Goal: Information Seeking & Learning: Learn about a topic

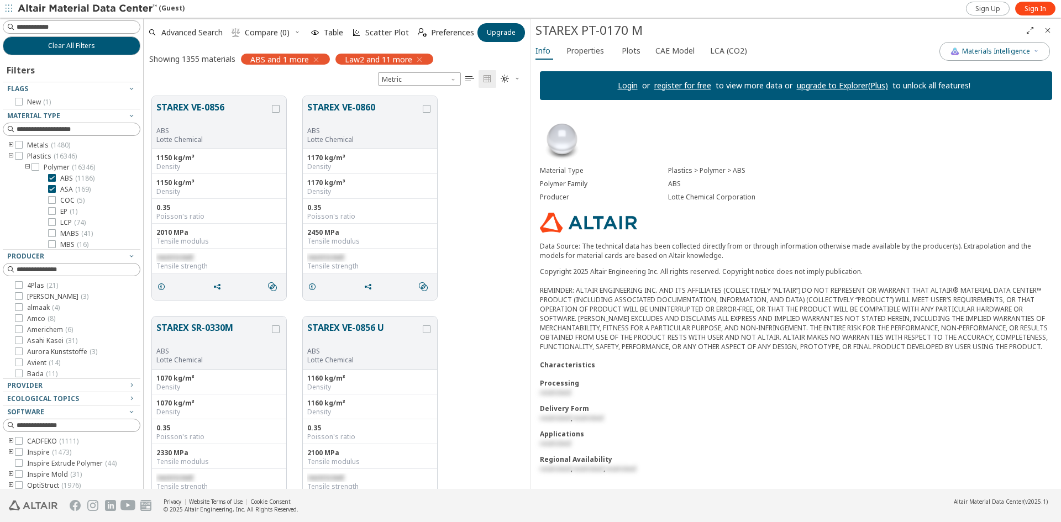
scroll to position [9, 0]
click at [819, 284] on div "Copyright 2025 Altair Engineering Inc. All rights reserved. Copyright notice do…" at bounding box center [796, 309] width 512 height 85
click at [53, 189] on icon at bounding box center [52, 189] width 8 height 8
click at [12, 153] on icon "toogle group" at bounding box center [11, 156] width 8 height 9
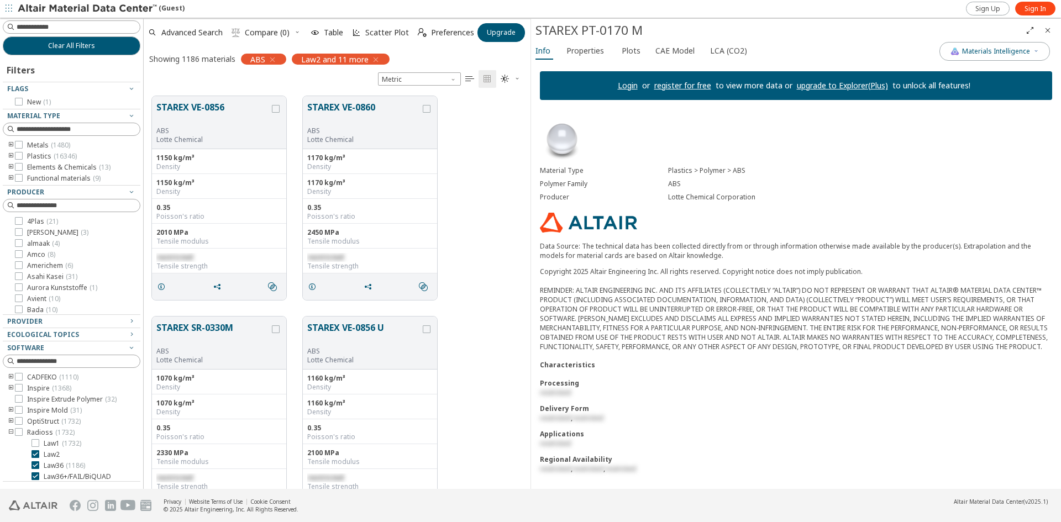
click at [11, 146] on icon "toogle group" at bounding box center [11, 145] width 8 height 9
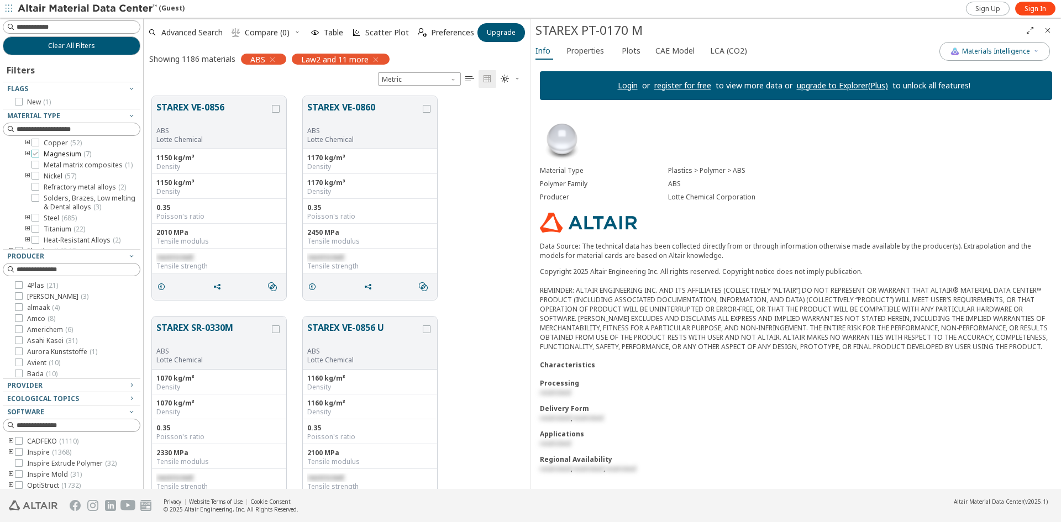
scroll to position [111, 0]
click at [27, 187] on icon "toogle group" at bounding box center [28, 187] width 8 height 9
click at [52, 175] on icon at bounding box center [52, 171] width 8 height 8
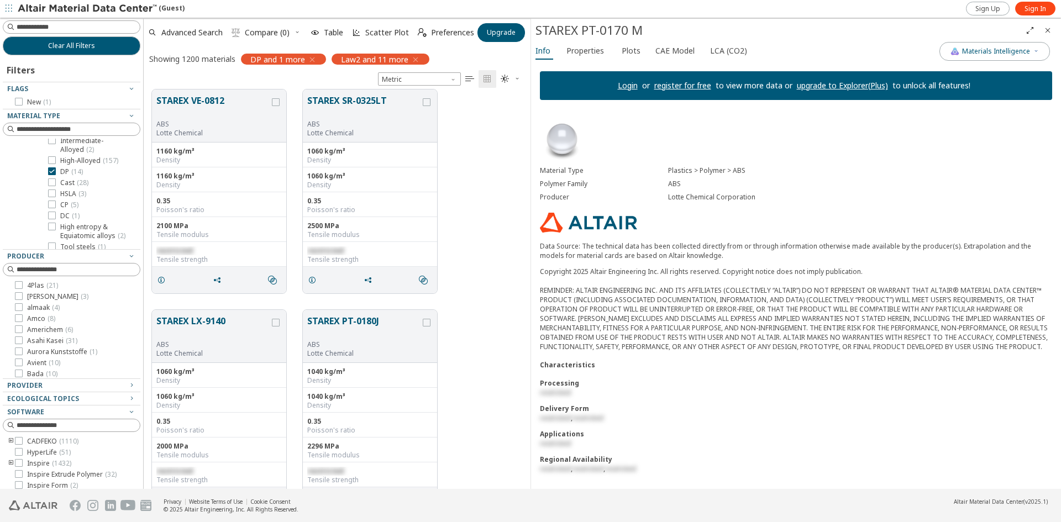
scroll to position [2907, 0]
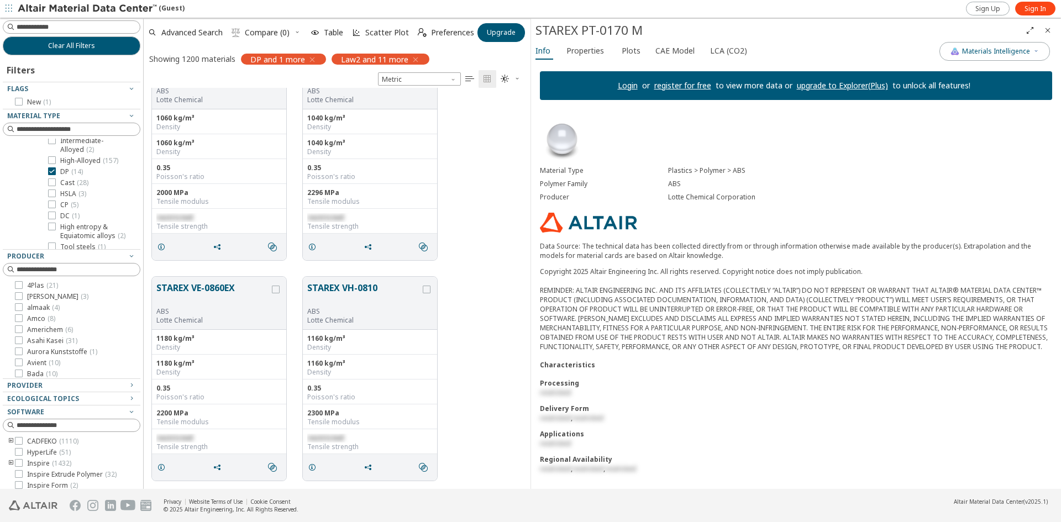
click at [877, 439] on div "restricted" at bounding box center [796, 443] width 512 height 9
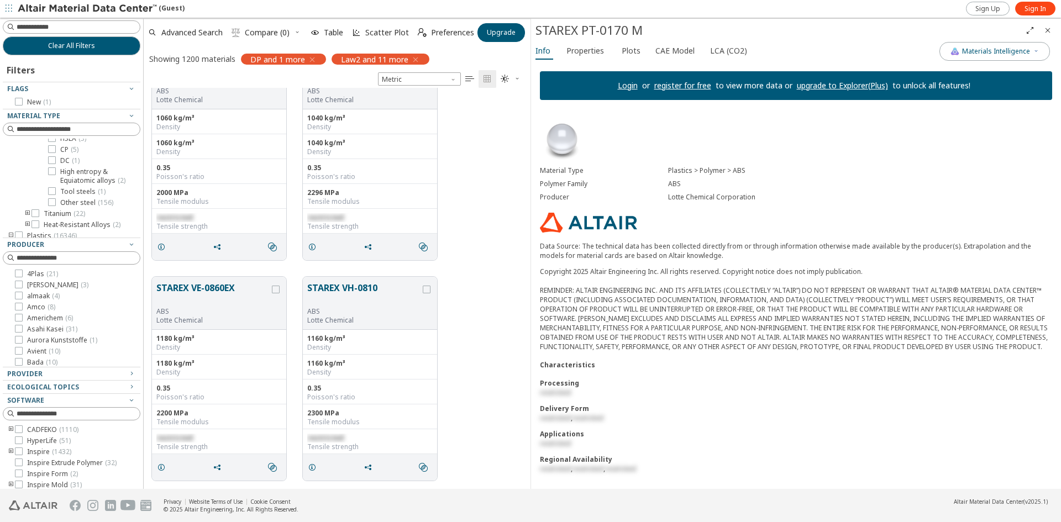
drag, startPoint x: 107, startPoint y: 252, endPoint x: 114, endPoint y: 238, distance: 15.6
click at [114, 238] on div "Filters Flags New ( 1 ) Material Type Metals ( 1480 ) Aluminum ( 645 ) Cobalt (…" at bounding box center [72, 294] width 138 height 479
click at [50, 120] on icon at bounding box center [52, 116] width 8 height 8
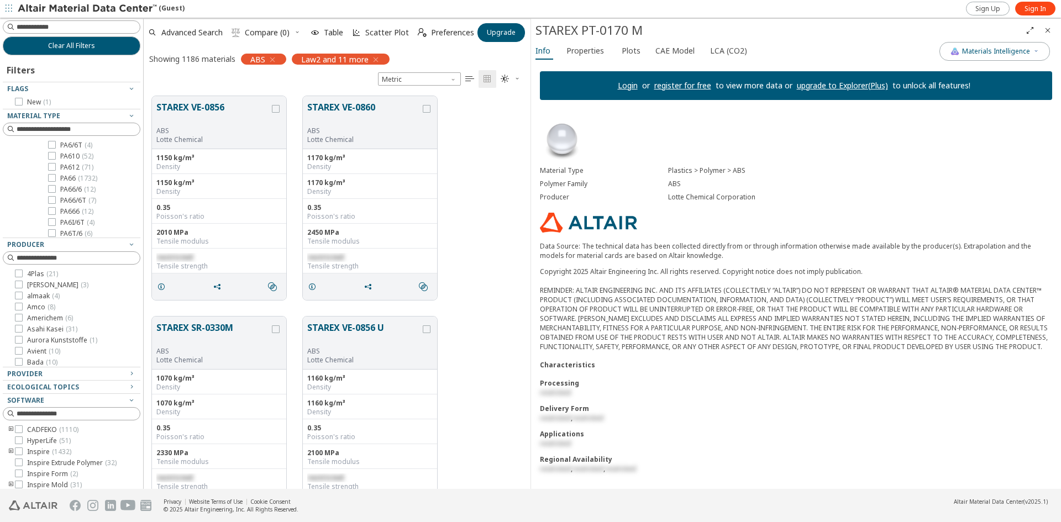
scroll to position [393, 379]
click at [274, 60] on icon "button" at bounding box center [272, 59] width 9 height 9
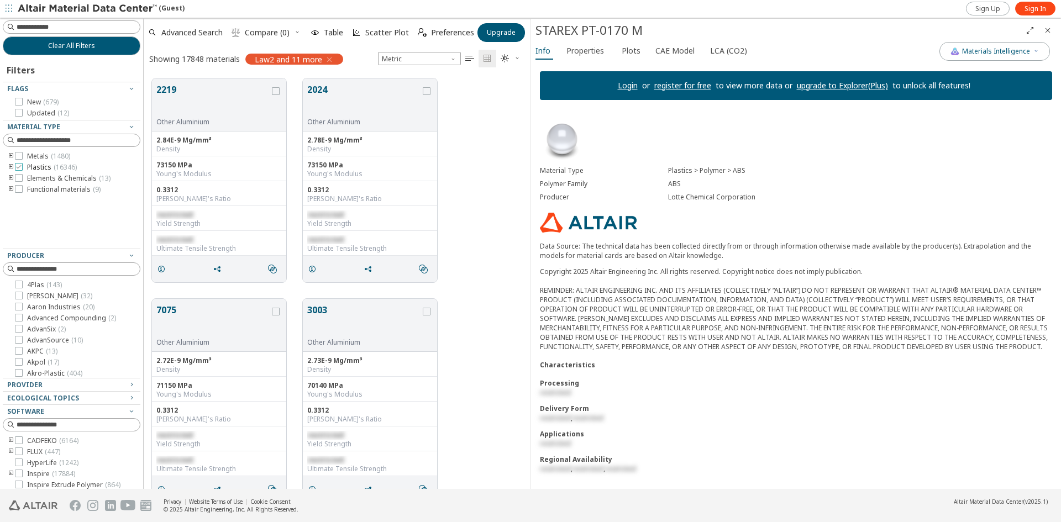
click at [17, 170] on icon at bounding box center [19, 167] width 8 height 8
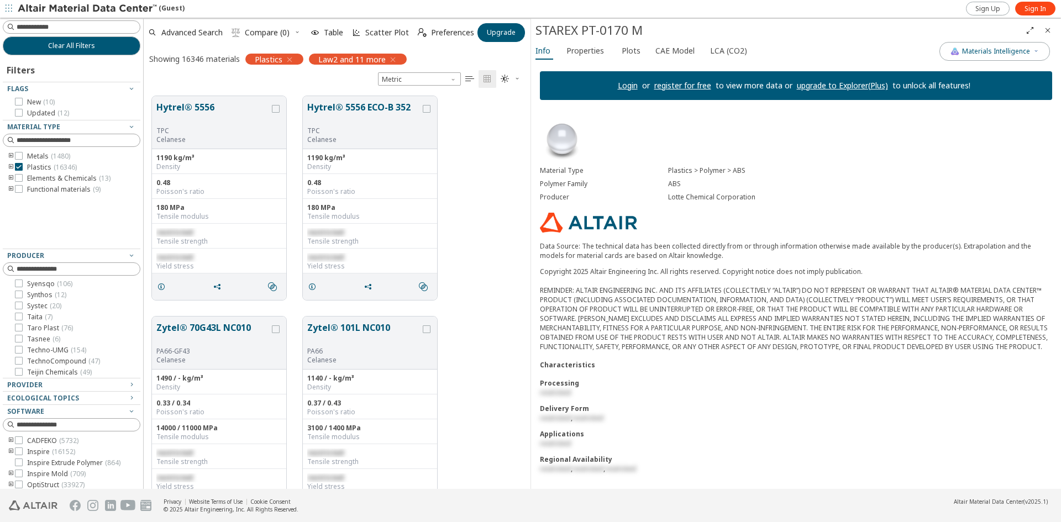
scroll to position [3361, 0]
click at [127, 255] on icon "button" at bounding box center [131, 255] width 9 height 9
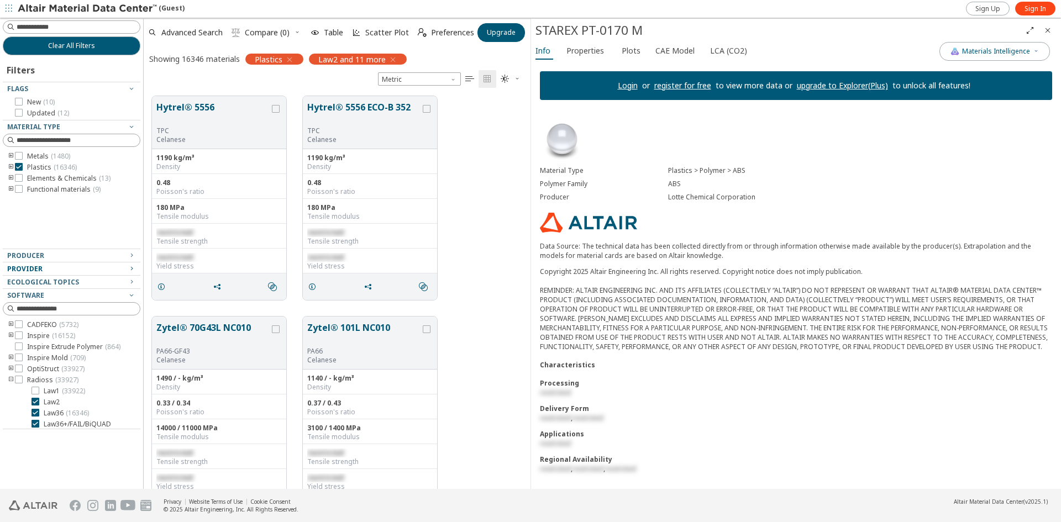
click at [129, 270] on icon "button" at bounding box center [131, 268] width 9 height 9
click at [11, 283] on icon "toogle group" at bounding box center [11, 282] width 8 height 9
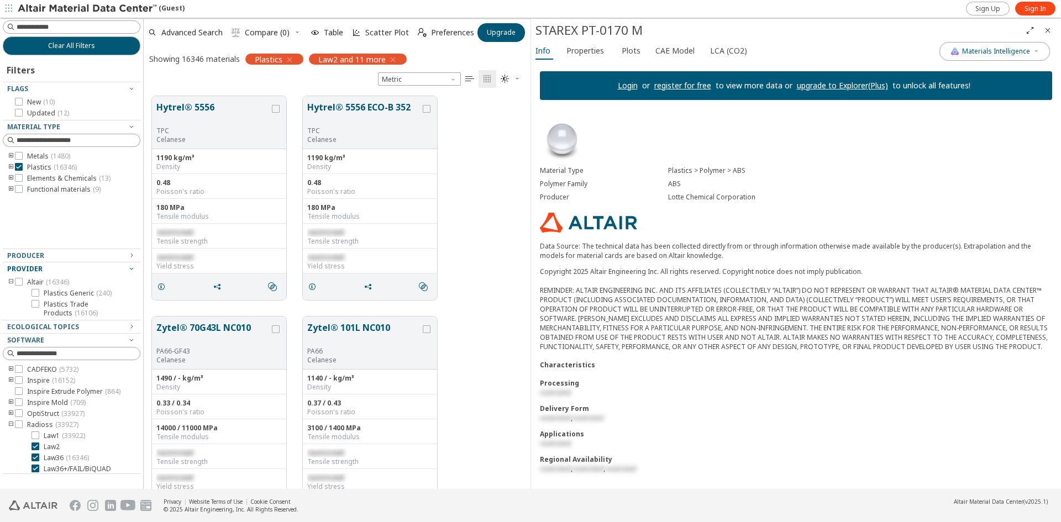
click at [131, 270] on icon "button" at bounding box center [131, 268] width 9 height 9
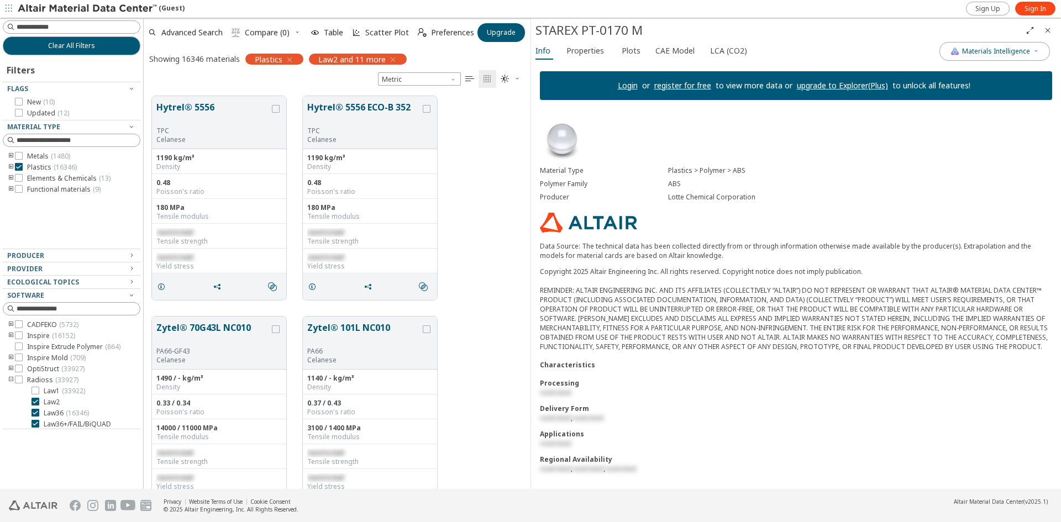
click at [9, 370] on icon "toogle group" at bounding box center [11, 369] width 8 height 9
click at [36, 399] on icon at bounding box center [36, 402] width 8 height 8
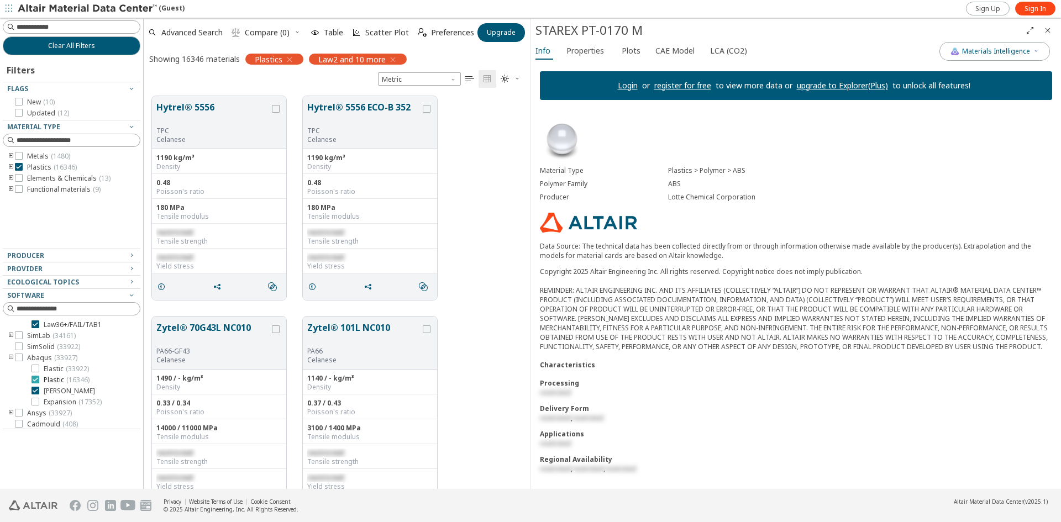
click at [39, 379] on div at bounding box center [36, 380] width 8 height 8
click at [34, 391] on icon at bounding box center [36, 391] width 8 height 8
click at [34, 415] on label "Mat103 ( 16346 )" at bounding box center [62, 411] width 61 height 9
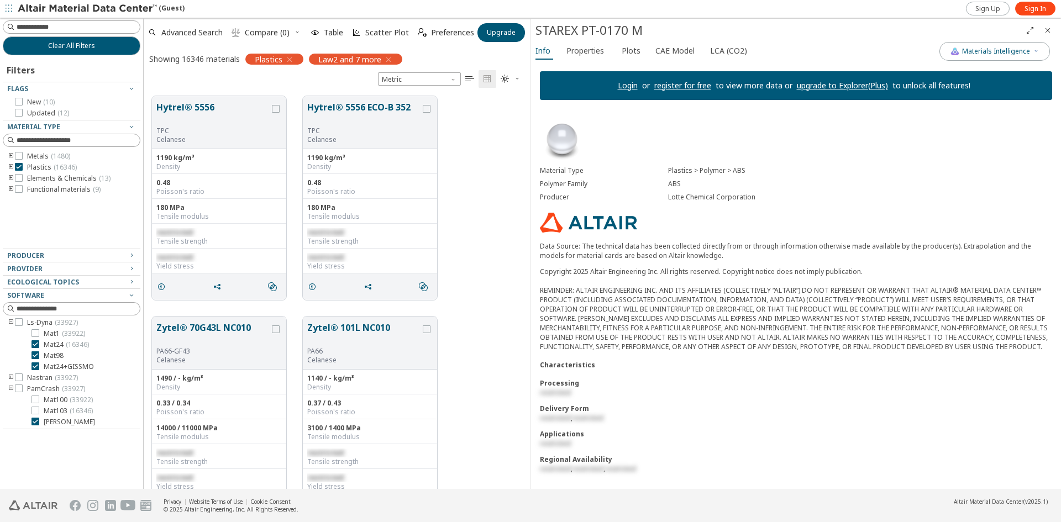
scroll to position [393, 379]
click at [34, 423] on icon at bounding box center [36, 422] width 8 height 8
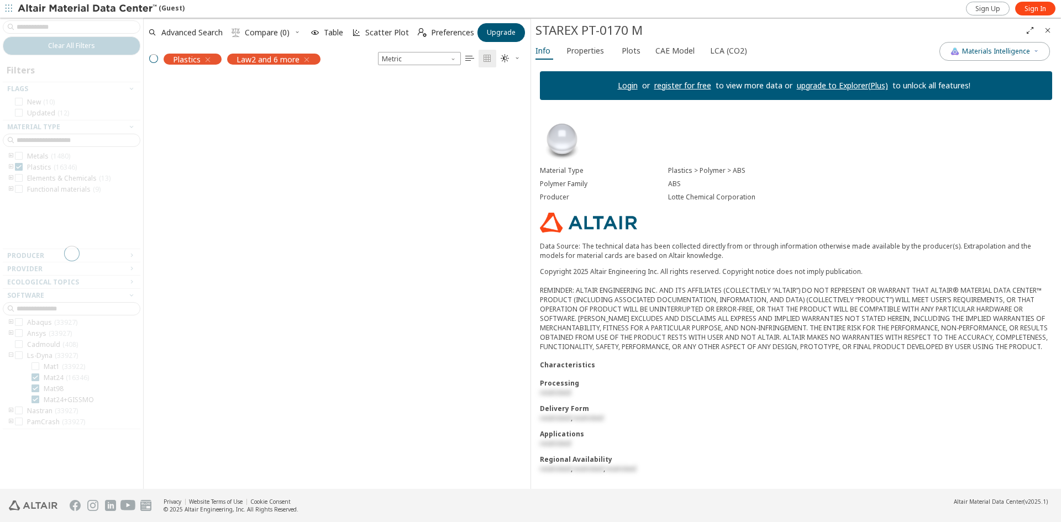
scroll to position [393, 379]
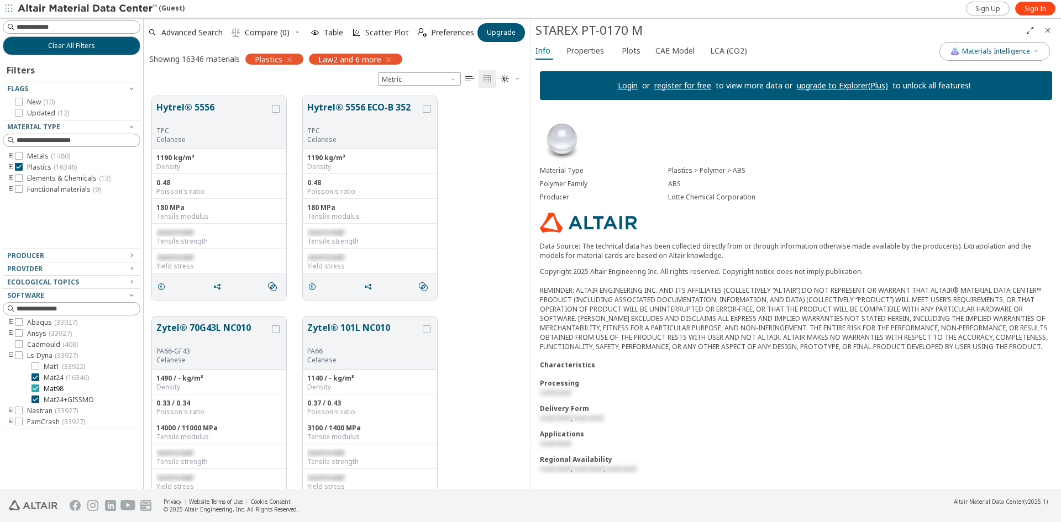
click at [34, 389] on icon at bounding box center [36, 389] width 8 height 8
click at [33, 402] on icon at bounding box center [36, 400] width 8 height 8
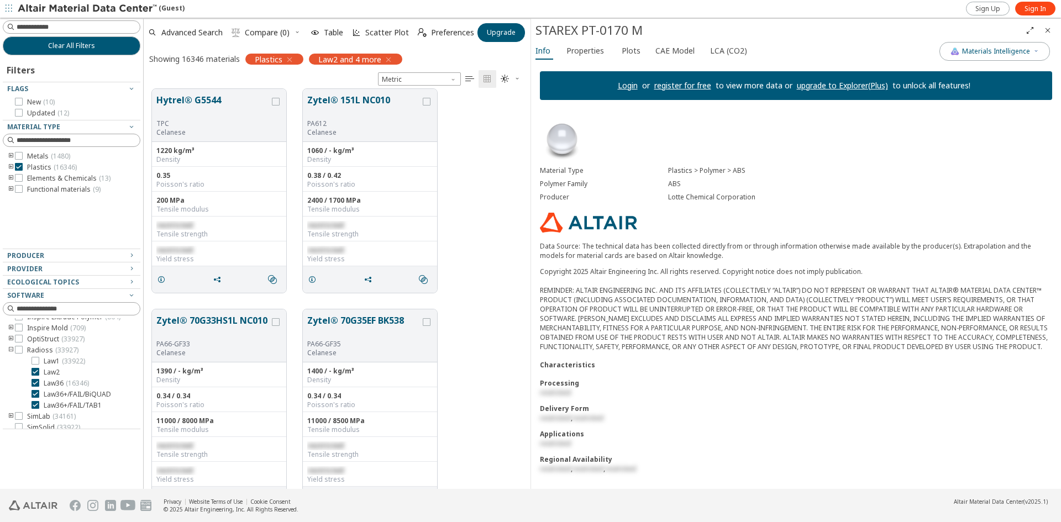
scroll to position [2907, 0]
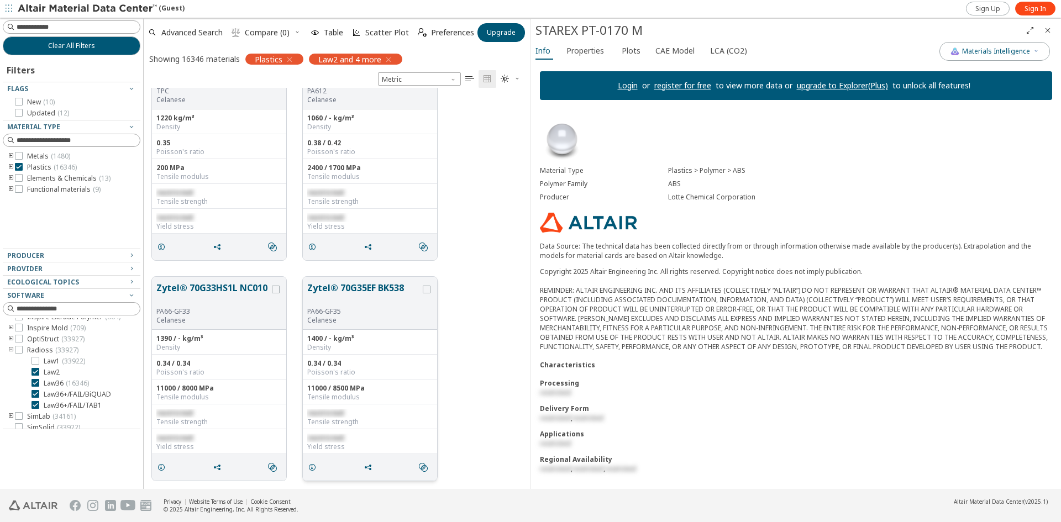
click at [374, 290] on button "Zytel® 70G35EF BK538" at bounding box center [363, 294] width 113 height 26
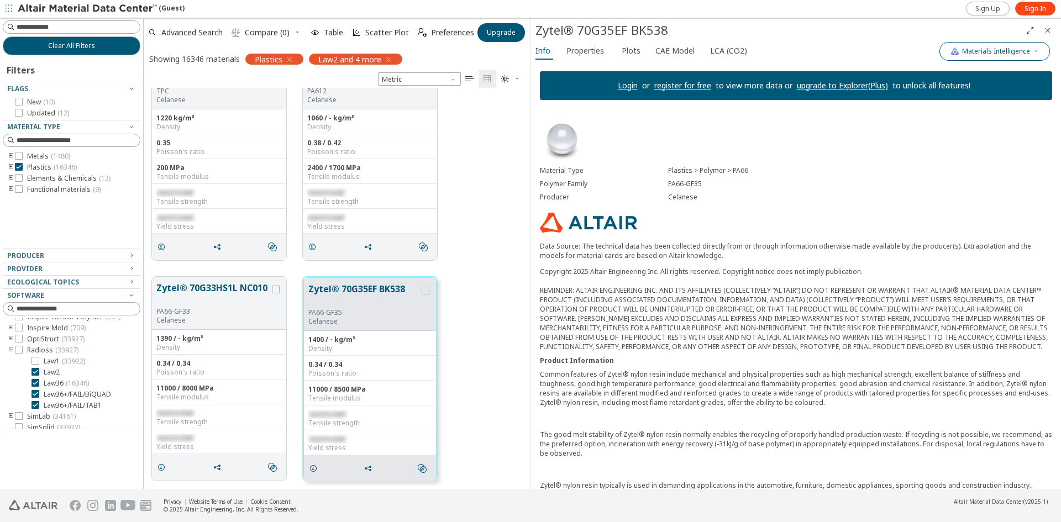
click at [1018, 56] on button "Materials Intelligence" at bounding box center [995, 51] width 111 height 19
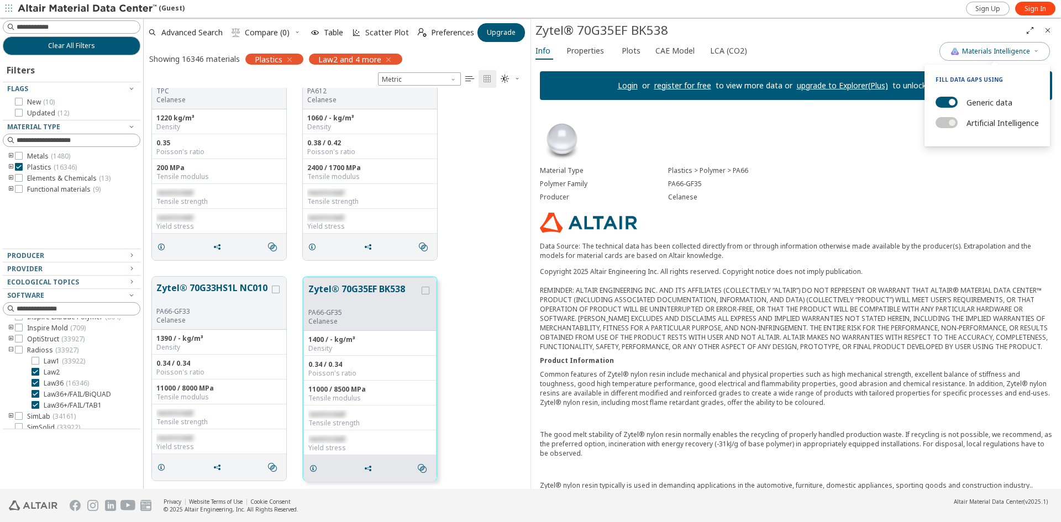
click at [849, 193] on div "Celanese" at bounding box center [860, 197] width 384 height 9
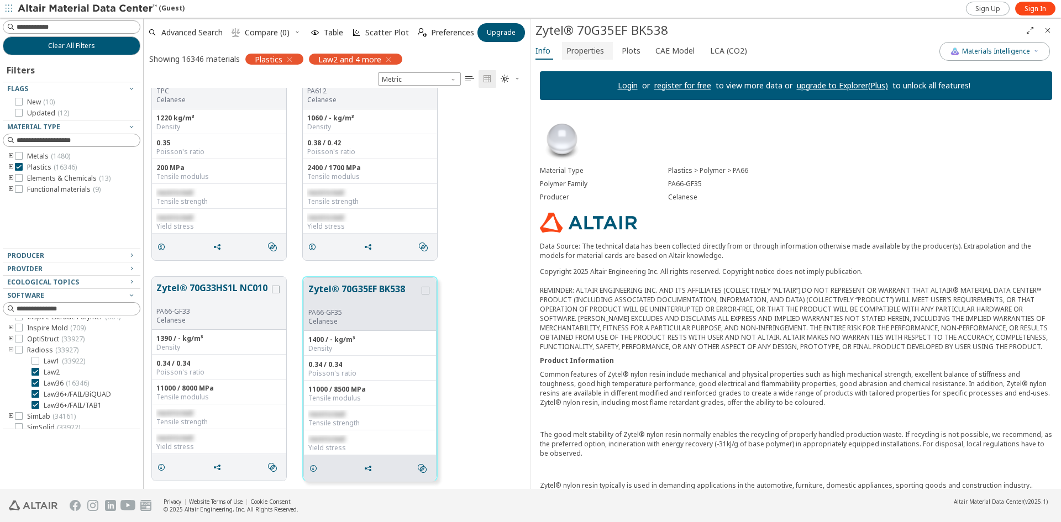
click at [583, 56] on span "Properties" at bounding box center [586, 51] width 38 height 18
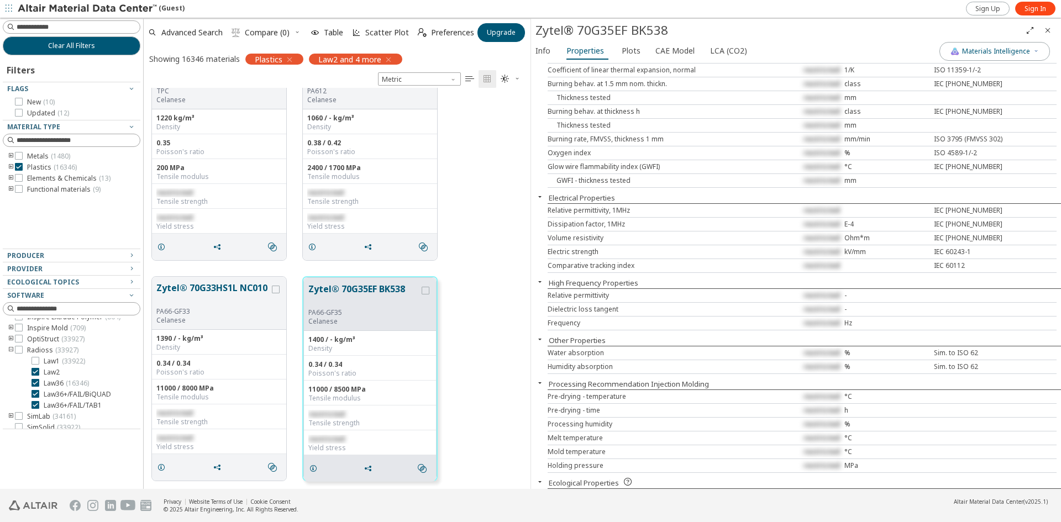
scroll to position [540, 0]
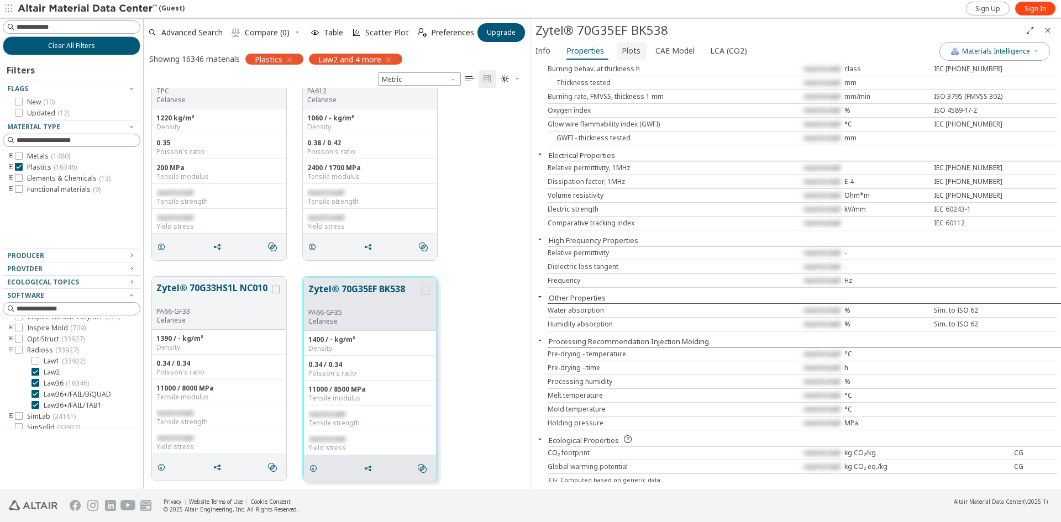
click at [629, 59] on button "Plots" at bounding box center [631, 51] width 29 height 18
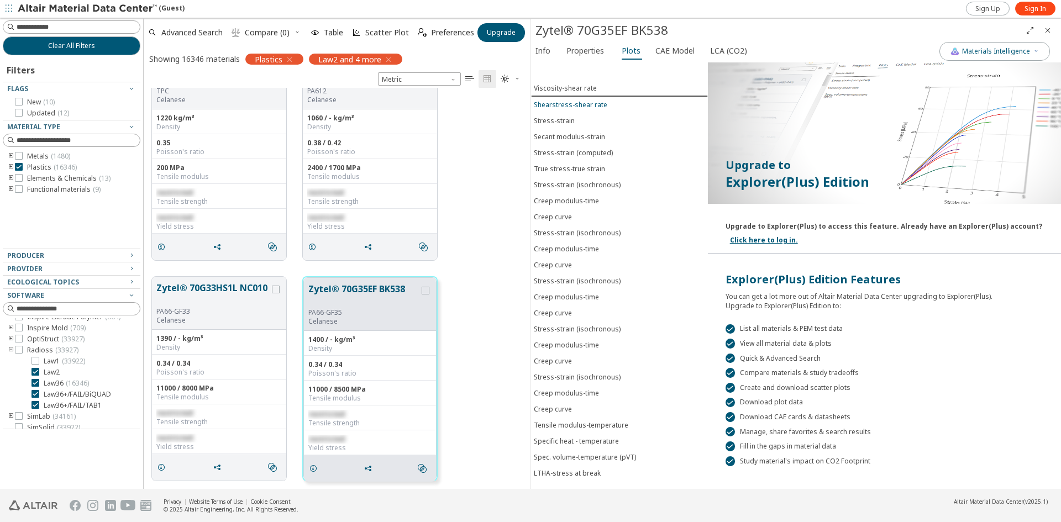
click at [610, 108] on span "Shearstress-shear rate" at bounding box center [619, 104] width 171 height 9
click at [575, 124] on span "Stress-strain" at bounding box center [619, 120] width 171 height 9
click at [570, 136] on div "Secant modulus-strain" at bounding box center [569, 136] width 71 height 9
click at [574, 156] on div "Stress-strain (computed)" at bounding box center [573, 152] width 79 height 9
click at [575, 188] on div "Stress-strain (isochronous)" at bounding box center [577, 184] width 87 height 9
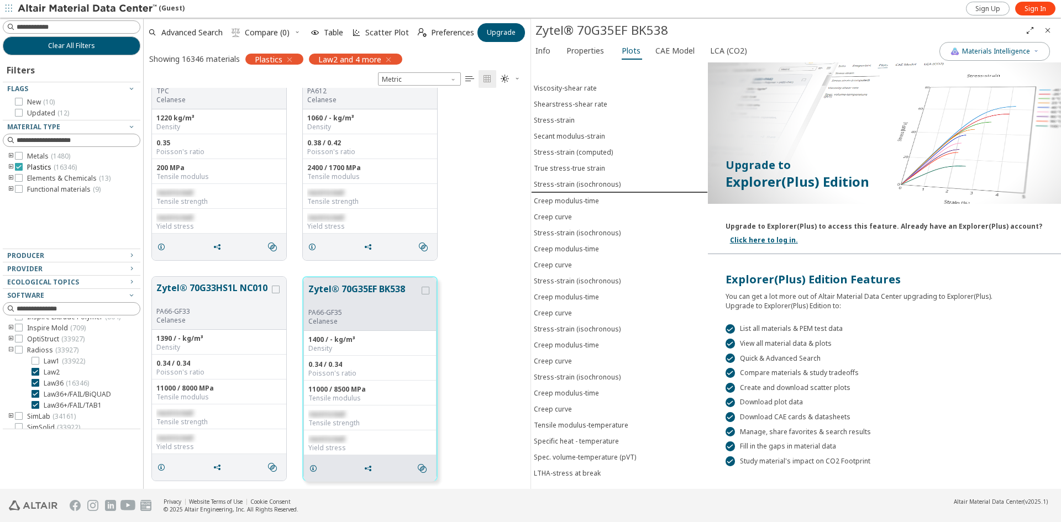
click at [19, 167] on icon at bounding box center [19, 167] width 8 height 8
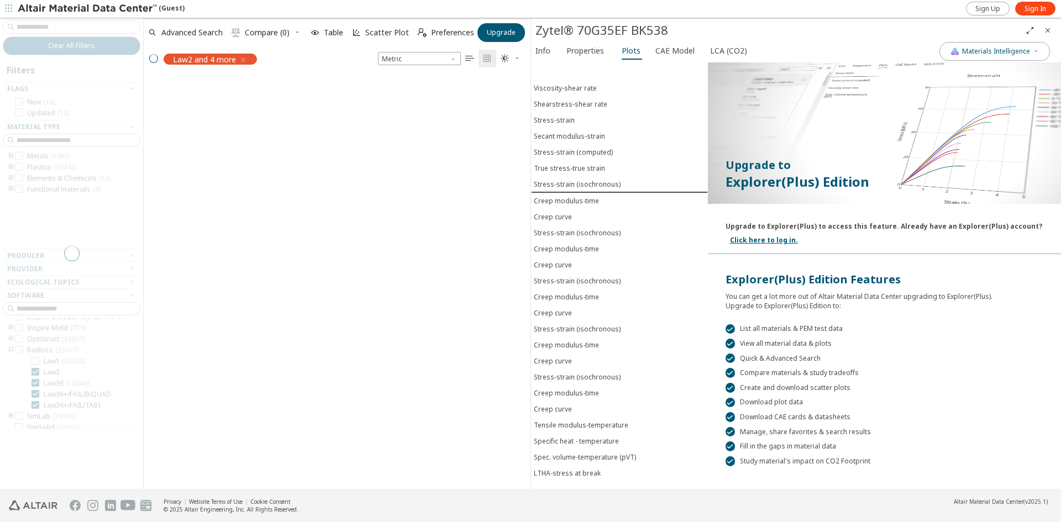
scroll to position [52, 0]
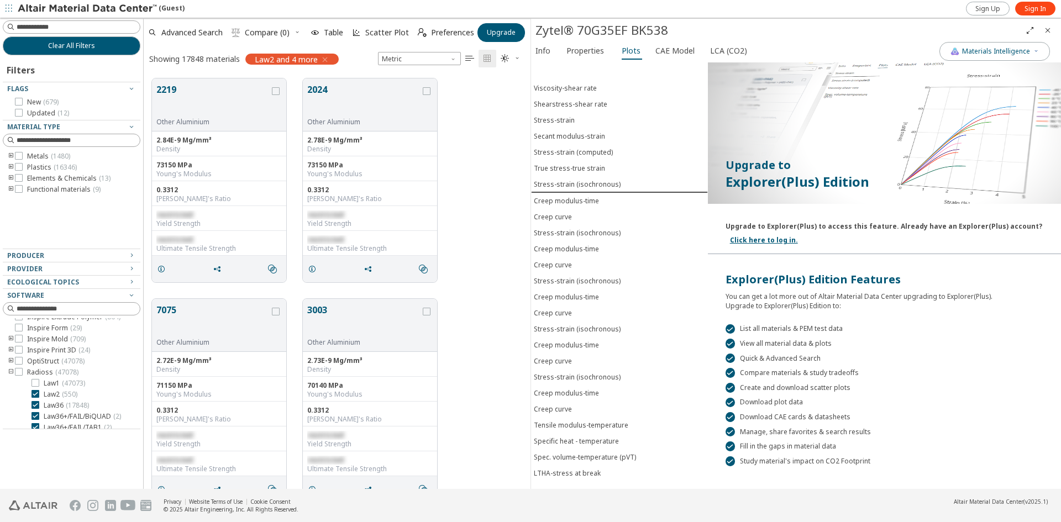
click at [17, 157] on icon at bounding box center [19, 156] width 8 height 8
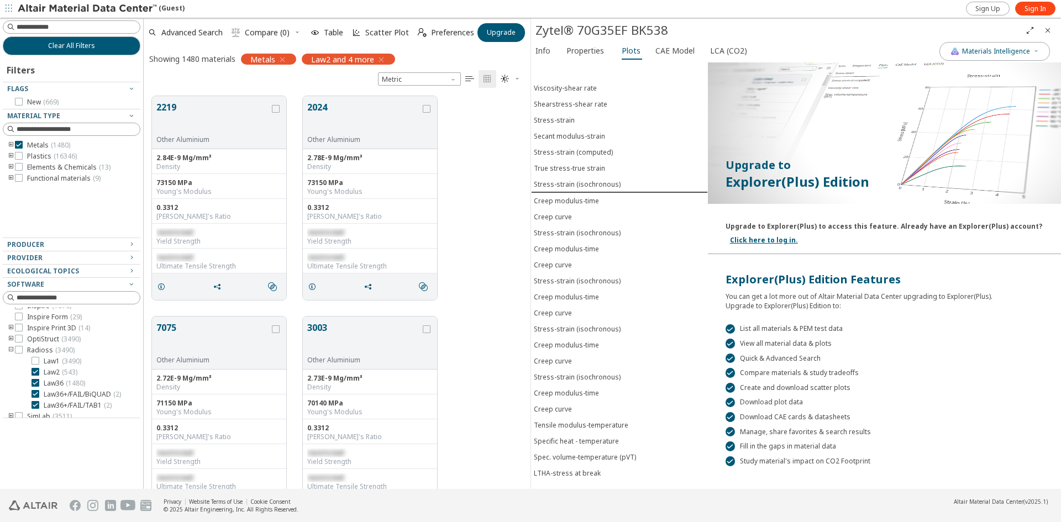
scroll to position [393, 379]
click at [39, 404] on div at bounding box center [36, 405] width 8 height 8
click at [34, 397] on div at bounding box center [36, 394] width 8 height 8
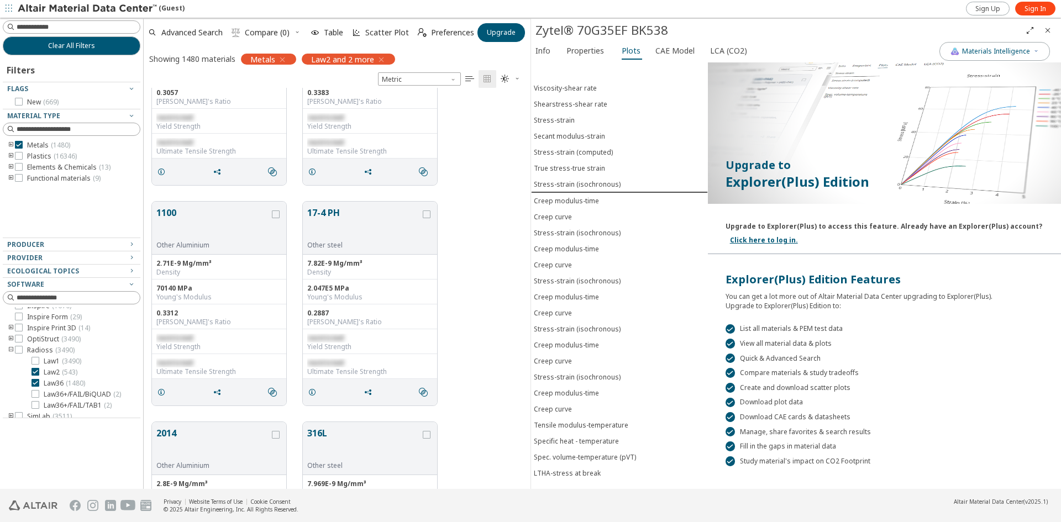
scroll to position [1603, 0]
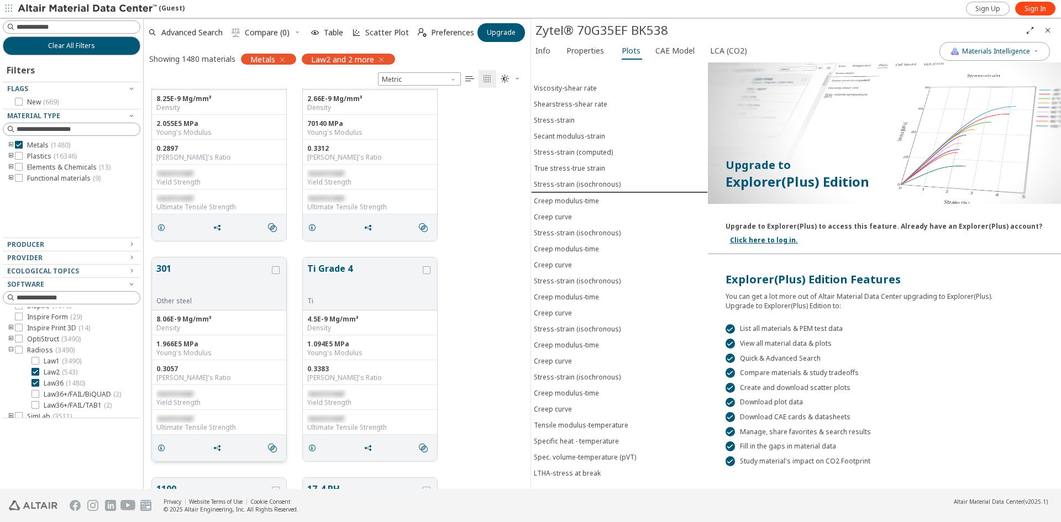
click at [178, 279] on button "301" at bounding box center [212, 279] width 113 height 35
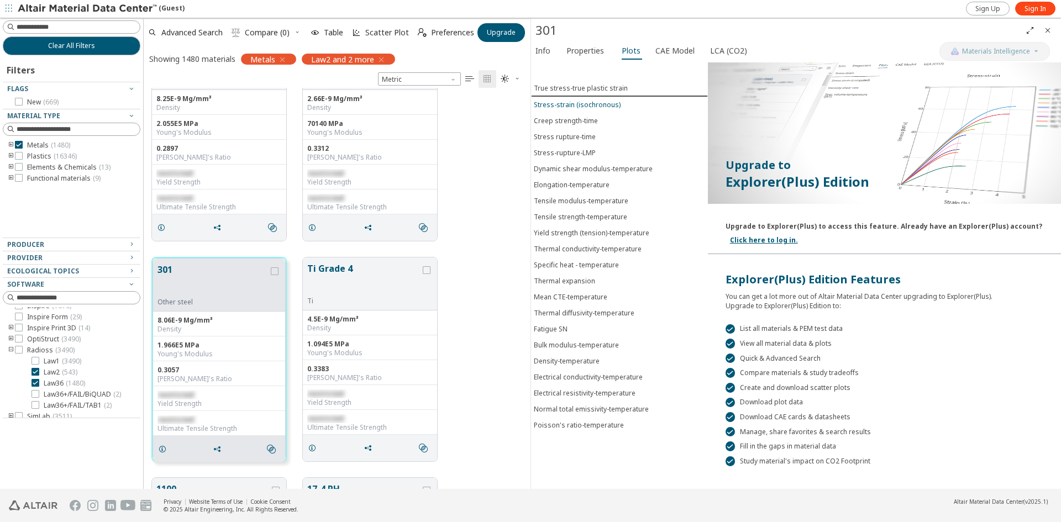
click at [625, 109] on span "Stress-strain (isochronous)" at bounding box center [619, 104] width 171 height 9
click at [618, 108] on span "Stress-strain (isochronous)" at bounding box center [619, 103] width 171 height 9
click at [616, 89] on div "True stress-true plastic strain" at bounding box center [581, 87] width 94 height 9
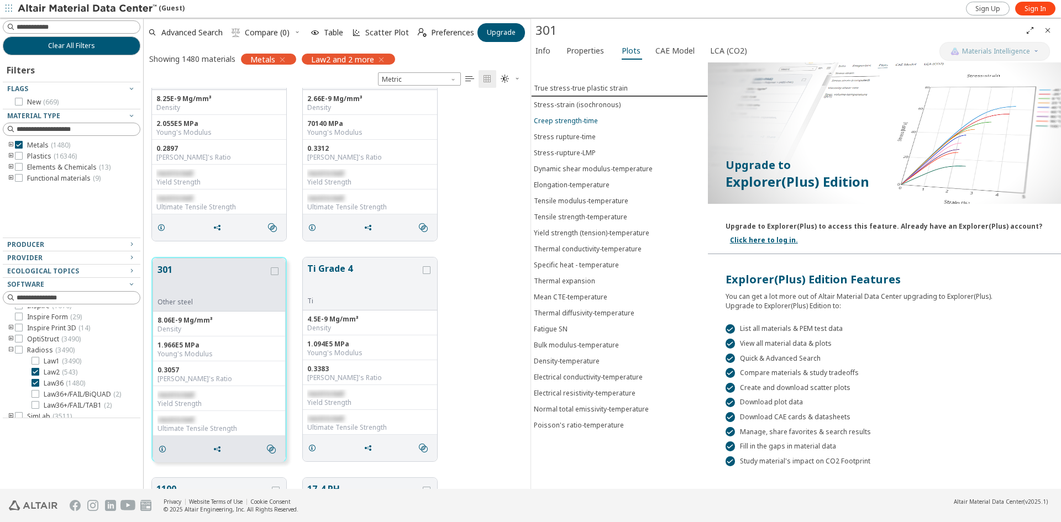
click at [609, 115] on button "Creep strength-time" at bounding box center [619, 121] width 177 height 16
click at [605, 135] on span "Stress rupture-time" at bounding box center [619, 136] width 171 height 9
click at [608, 165] on div "Dynamic shear modulus-temperature" at bounding box center [593, 168] width 119 height 9
click at [610, 207] on button "Tensile modulus-temperature" at bounding box center [619, 201] width 177 height 16
click at [598, 179] on button "Elongation-temperature" at bounding box center [619, 184] width 177 height 16
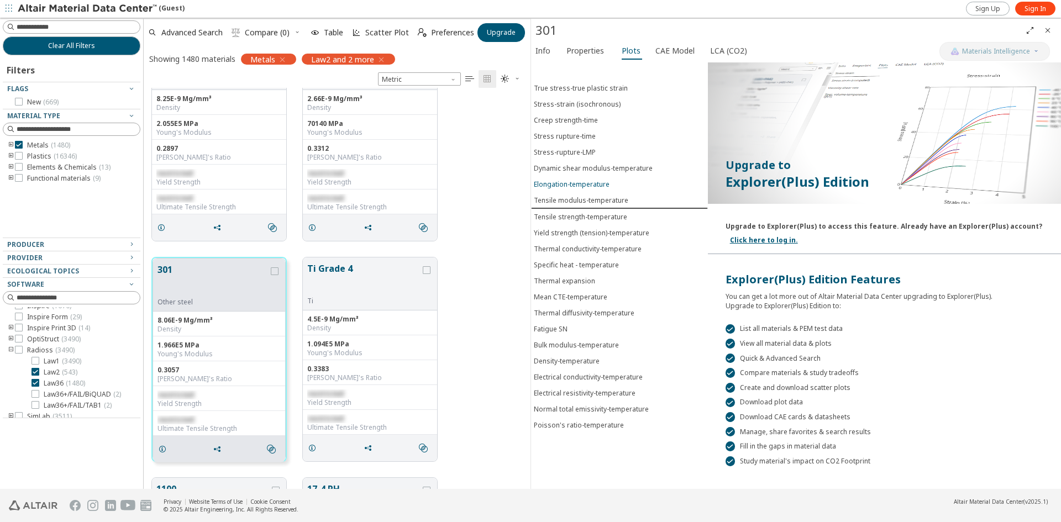
click at [599, 179] on button "Elongation-temperature" at bounding box center [619, 184] width 177 height 16
click at [612, 123] on span "Creep strength-time" at bounding box center [619, 120] width 171 height 9
click at [670, 49] on span "CAE Model" at bounding box center [675, 51] width 39 height 18
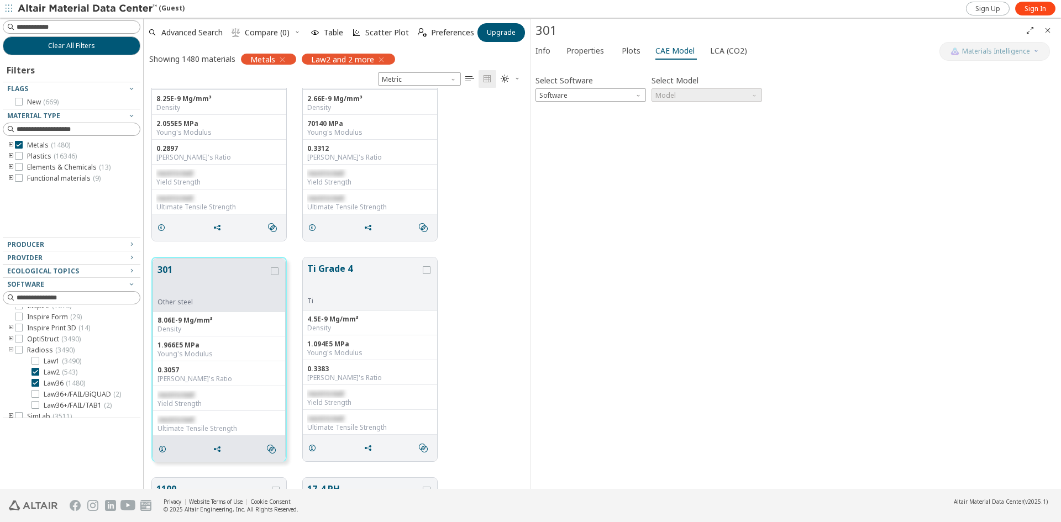
click at [617, 103] on div "Select Software Software Select Model Model Invalid data. Please check your inp…" at bounding box center [796, 276] width 521 height 418
click at [618, 96] on span "Software" at bounding box center [591, 94] width 111 height 13
click at [628, 183] on button "Ansys" at bounding box center [591, 187] width 111 height 13
click at [746, 95] on span "Model" at bounding box center [707, 94] width 111 height 13
click at [740, 113] on button "Elastic" at bounding box center [707, 108] width 111 height 13
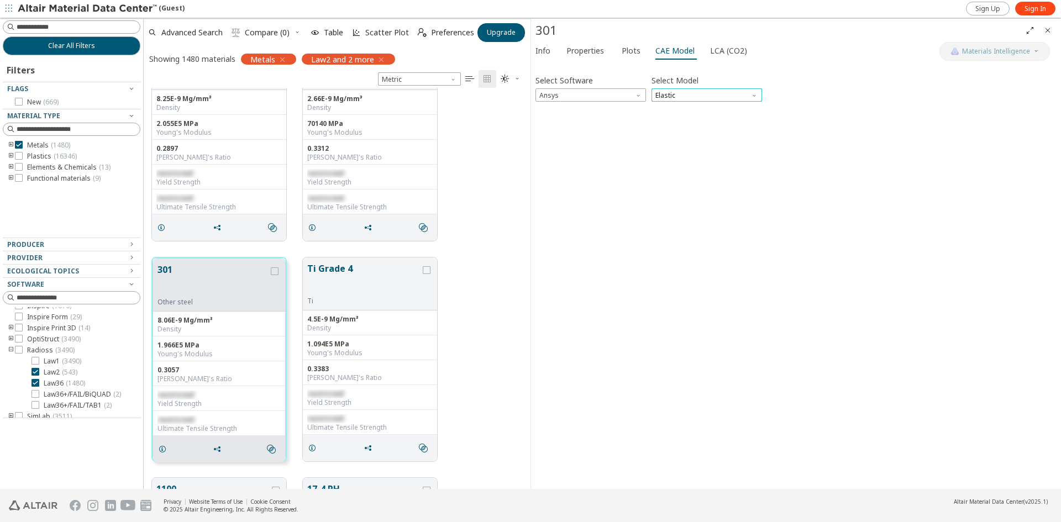
click at [742, 98] on span "Elastic" at bounding box center [707, 94] width 111 height 13
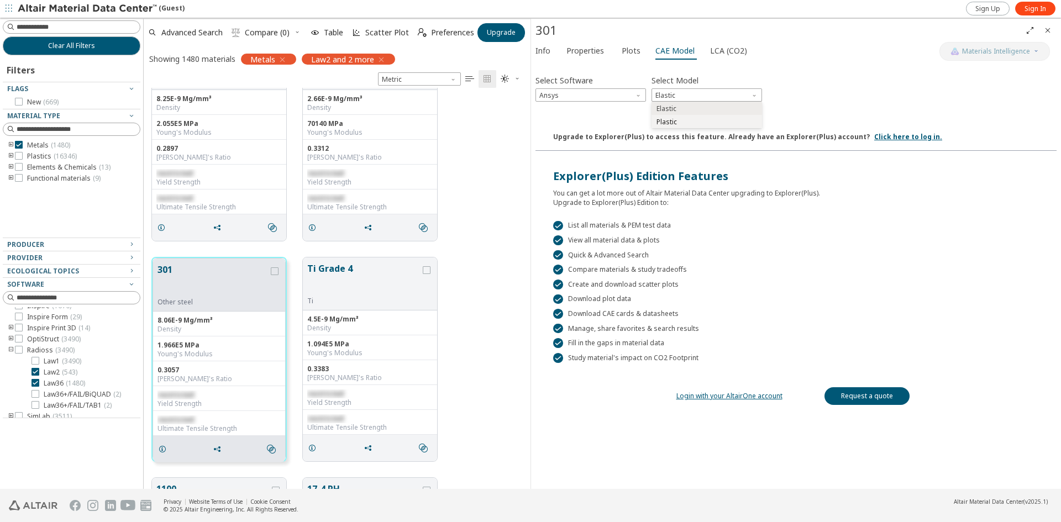
click at [740, 123] on span "Plastic" at bounding box center [707, 122] width 102 height 8
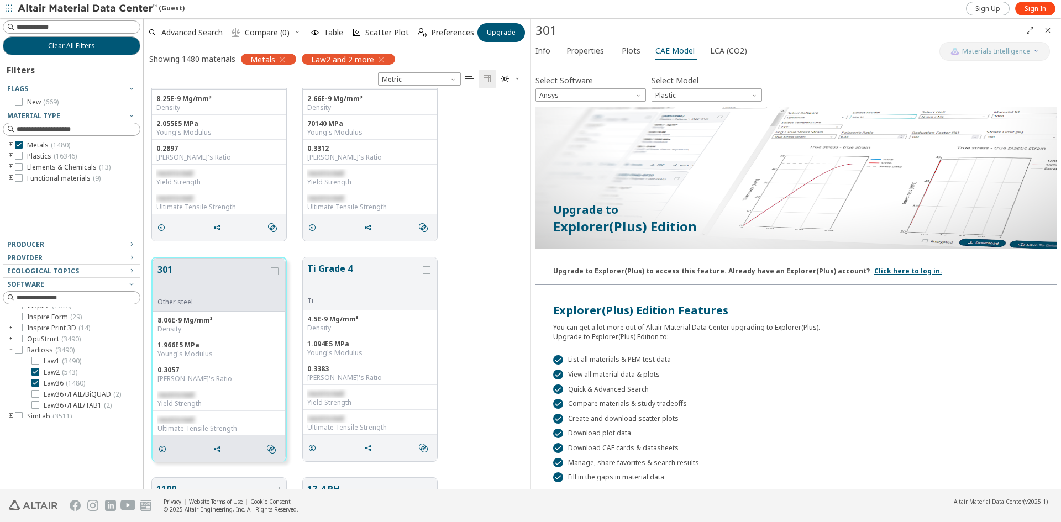
click at [824, 139] on div at bounding box center [796, 179] width 521 height 144
click at [632, 96] on span "Ansys" at bounding box center [591, 94] width 111 height 13
click at [570, 198] on span "Ls-Dyna" at bounding box center [591, 202] width 102 height 8
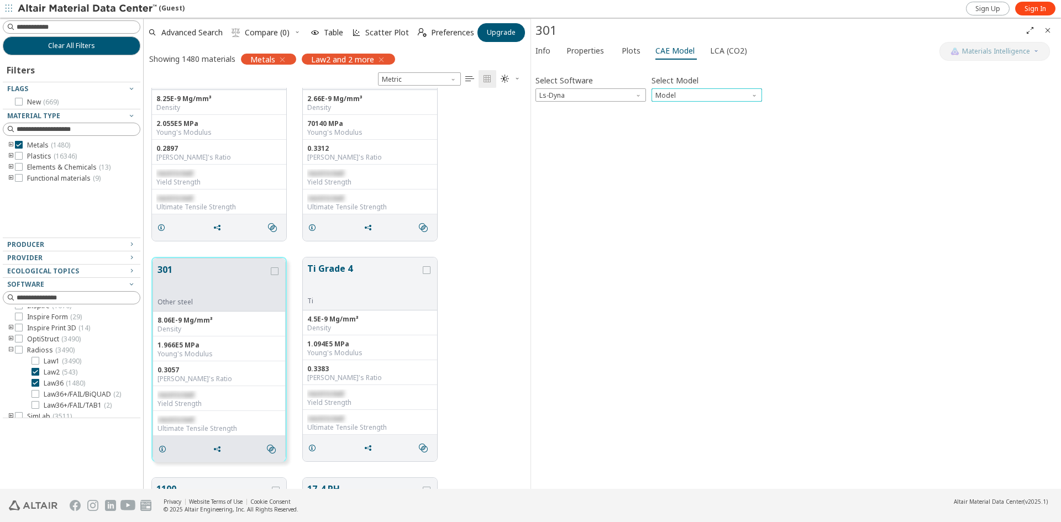
click at [752, 96] on span "Model" at bounding box center [755, 92] width 9 height 9
click at [736, 123] on span "Mat24" at bounding box center [707, 122] width 102 height 8
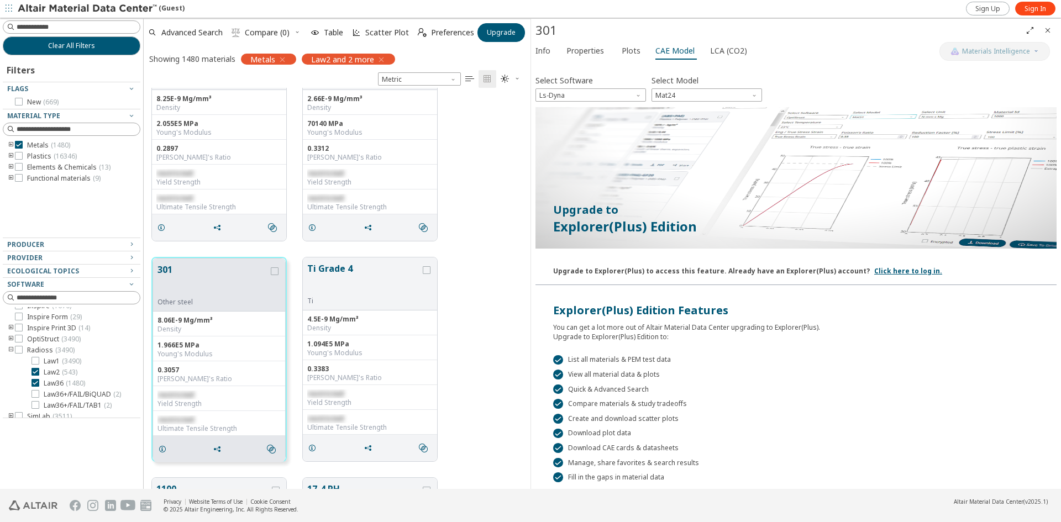
click at [811, 140] on div at bounding box center [796, 179] width 521 height 144
click at [587, 97] on span "Ls-Dyna" at bounding box center [591, 94] width 111 height 13
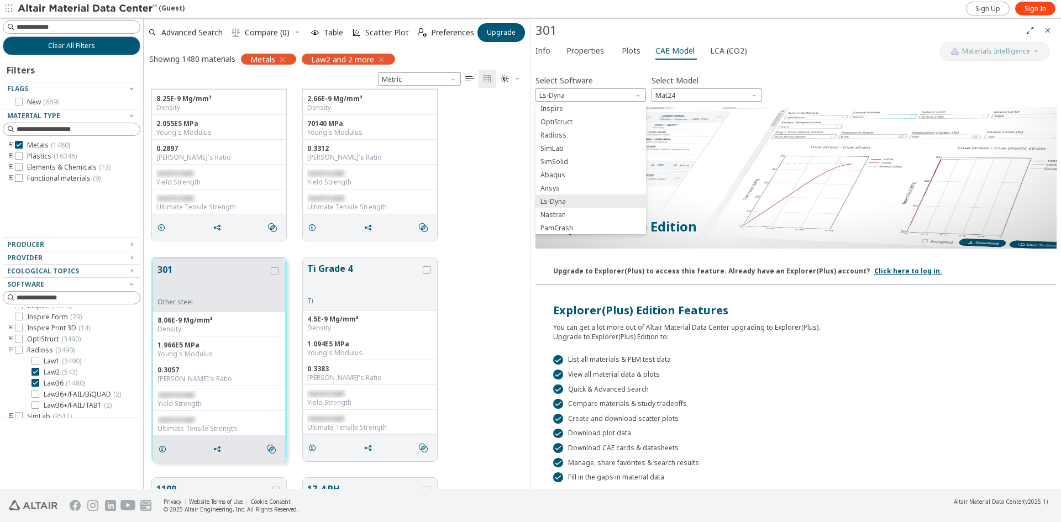
click at [912, 119] on div at bounding box center [796, 179] width 521 height 144
